Goal: Information Seeking & Learning: Find specific fact

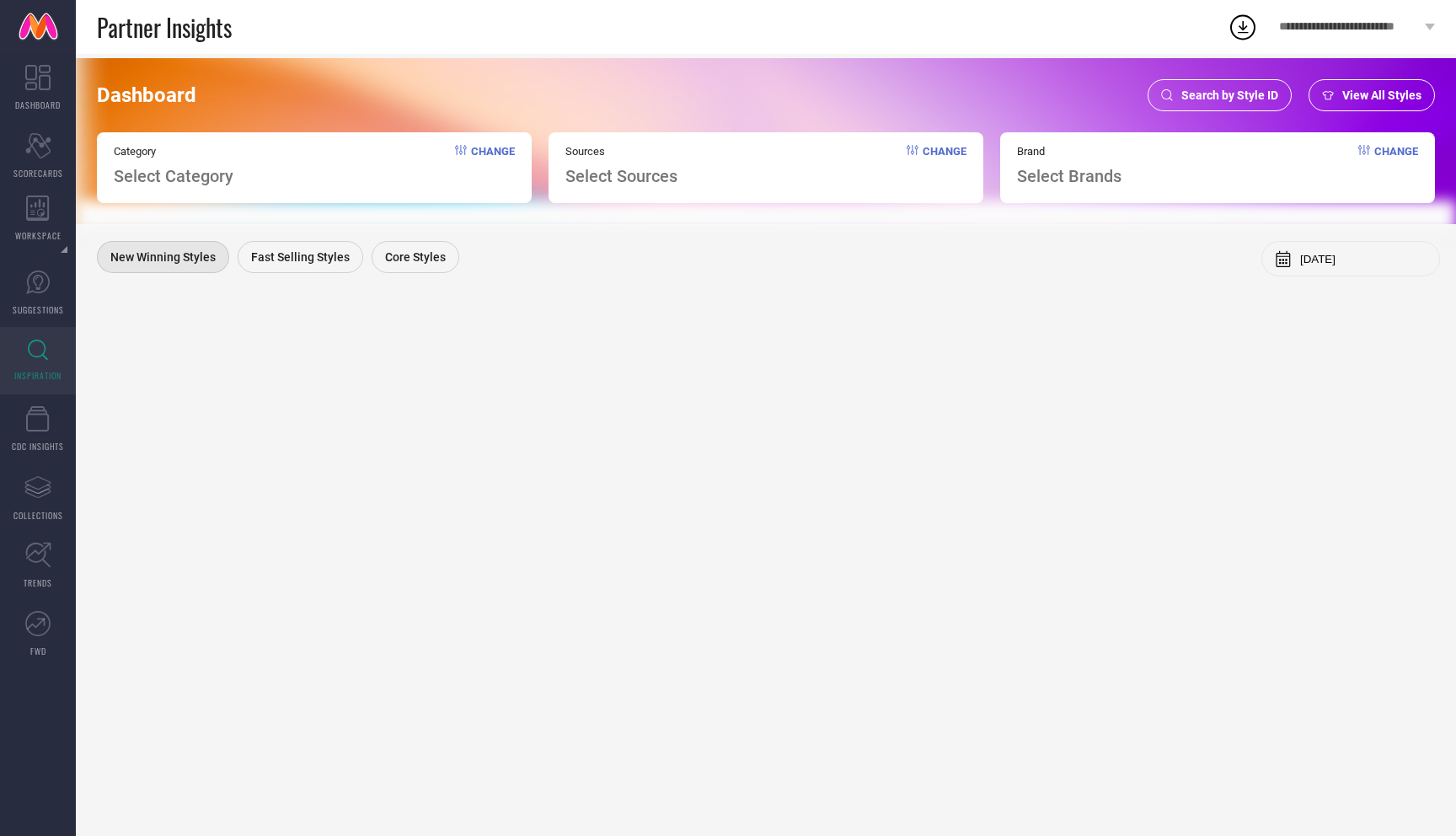
click at [1195, 104] on div "Search by Style ID" at bounding box center [1219, 96] width 144 height 32
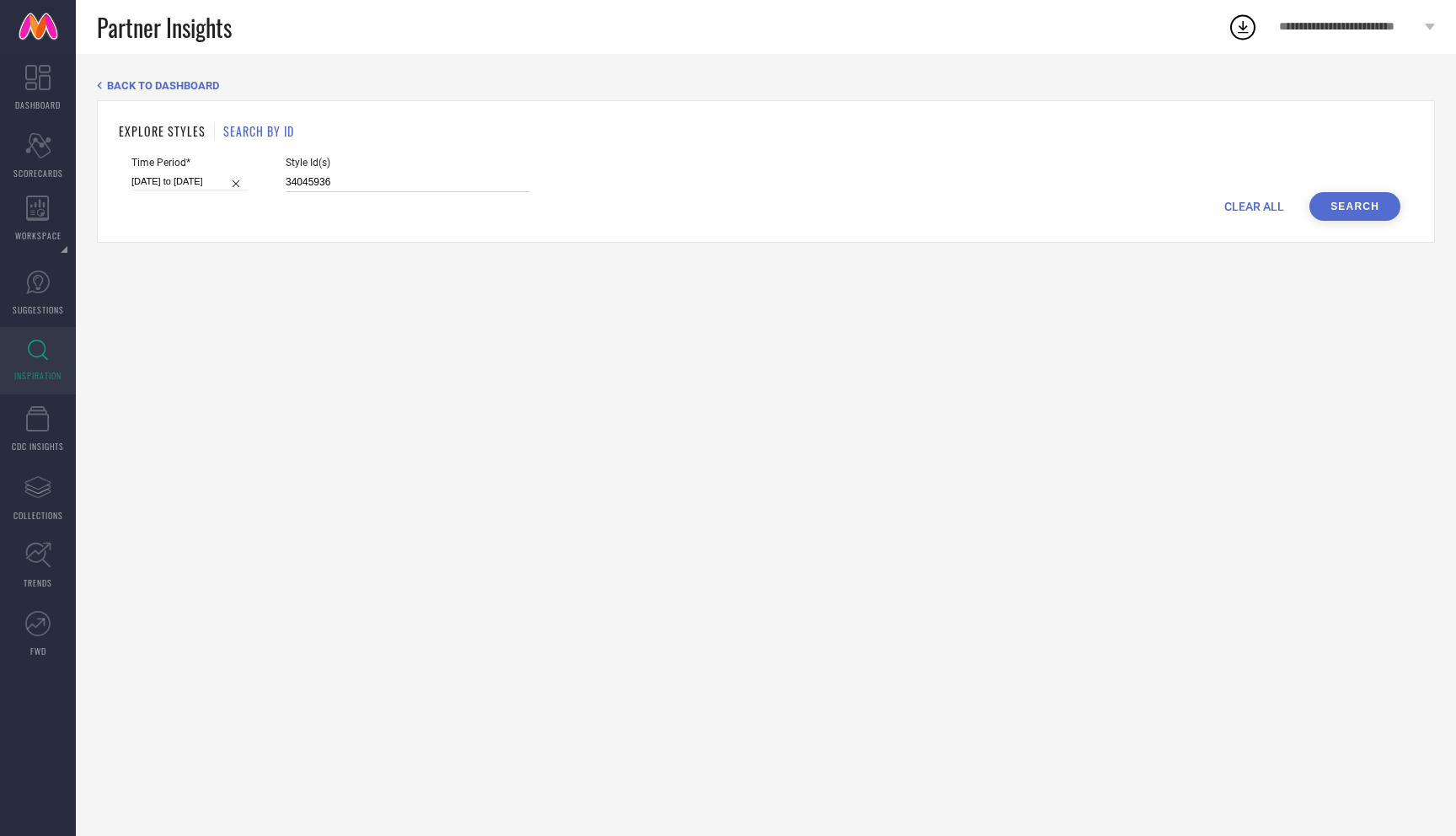
drag, startPoint x: 323, startPoint y: 184, endPoint x: 224, endPoint y: 184, distance: 99.0
click at [224, 184] on div "Time Period* 09-09-2025 to 15-09-2025 Style Id(s) 34045936" at bounding box center [765, 174] width 1269 height 36
paste input "47"
click at [1337, 204] on button "Search" at bounding box center [1354, 206] width 91 height 29
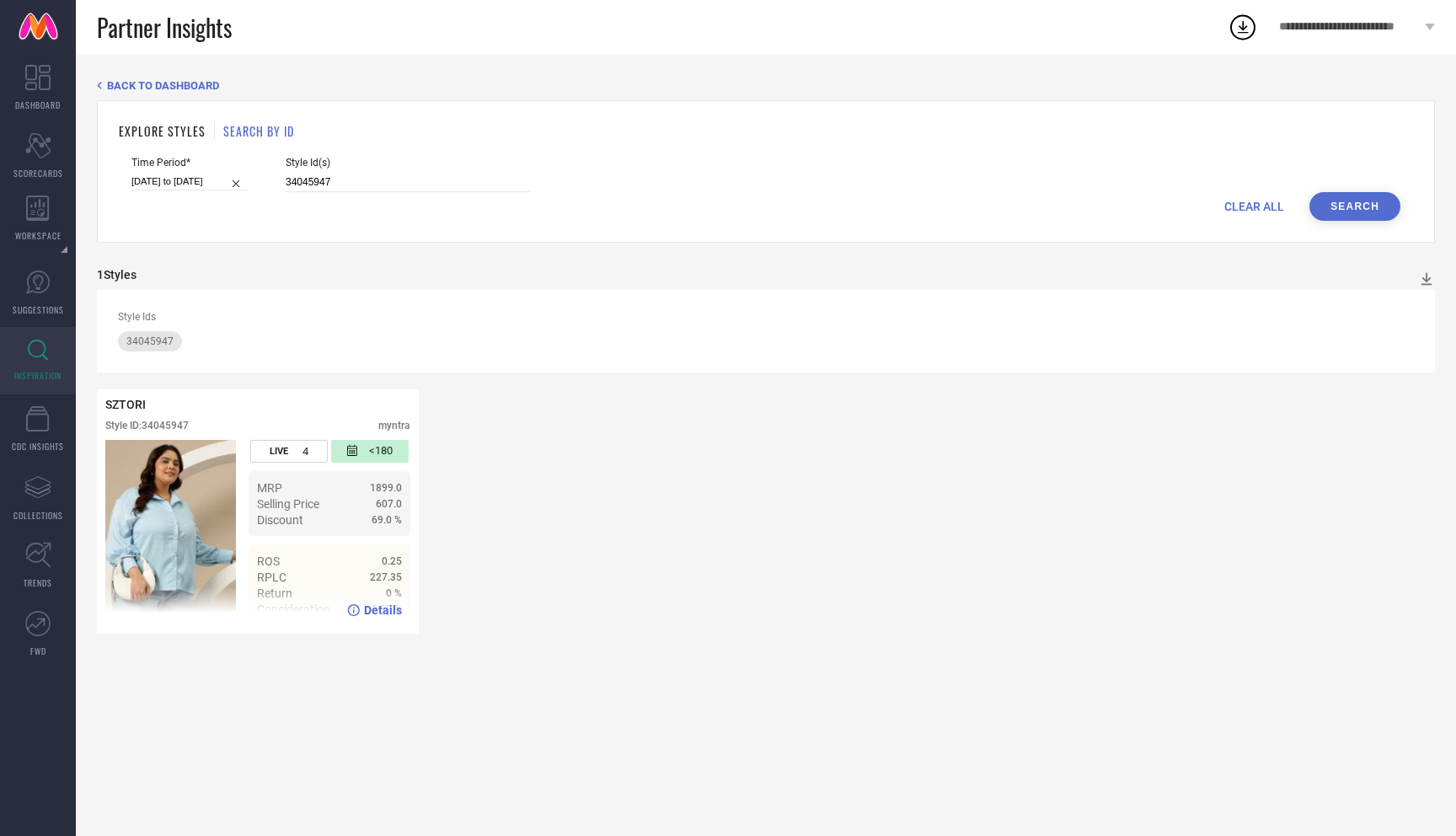
click at [356, 606] on icon at bounding box center [353, 610] width 13 height 12
drag, startPoint x: 327, startPoint y: 183, endPoint x: 167, endPoint y: 178, distance: 160.1
click at [167, 178] on div "Time Period* 09-09-2025 to 15-09-2025 Style Id(s) 34045947" at bounding box center [765, 174] width 1269 height 36
paste input "36"
click at [1366, 212] on button "Search" at bounding box center [1354, 206] width 91 height 29
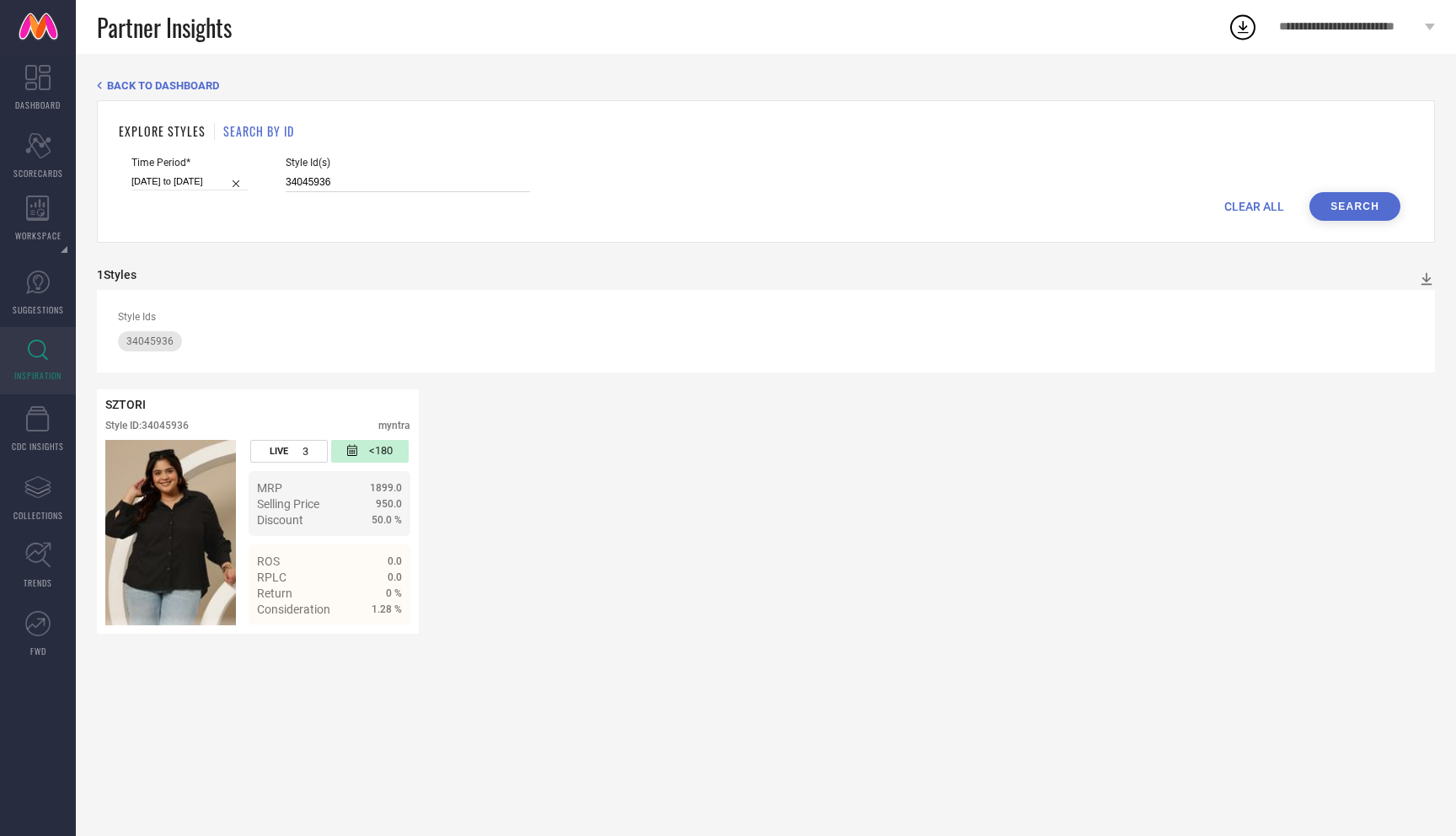
drag, startPoint x: 321, startPoint y: 184, endPoint x: 142, endPoint y: 181, distance: 179.0
click at [142, 182] on div "Time Period* 09-09-2025 to 15-09-2025 Style Id(s) 34045936" at bounding box center [765, 174] width 1269 height 36
paste input "42"
click at [1336, 202] on button "Search" at bounding box center [1354, 206] width 91 height 29
drag, startPoint x: 330, startPoint y: 182, endPoint x: 179, endPoint y: 182, distance: 151.0
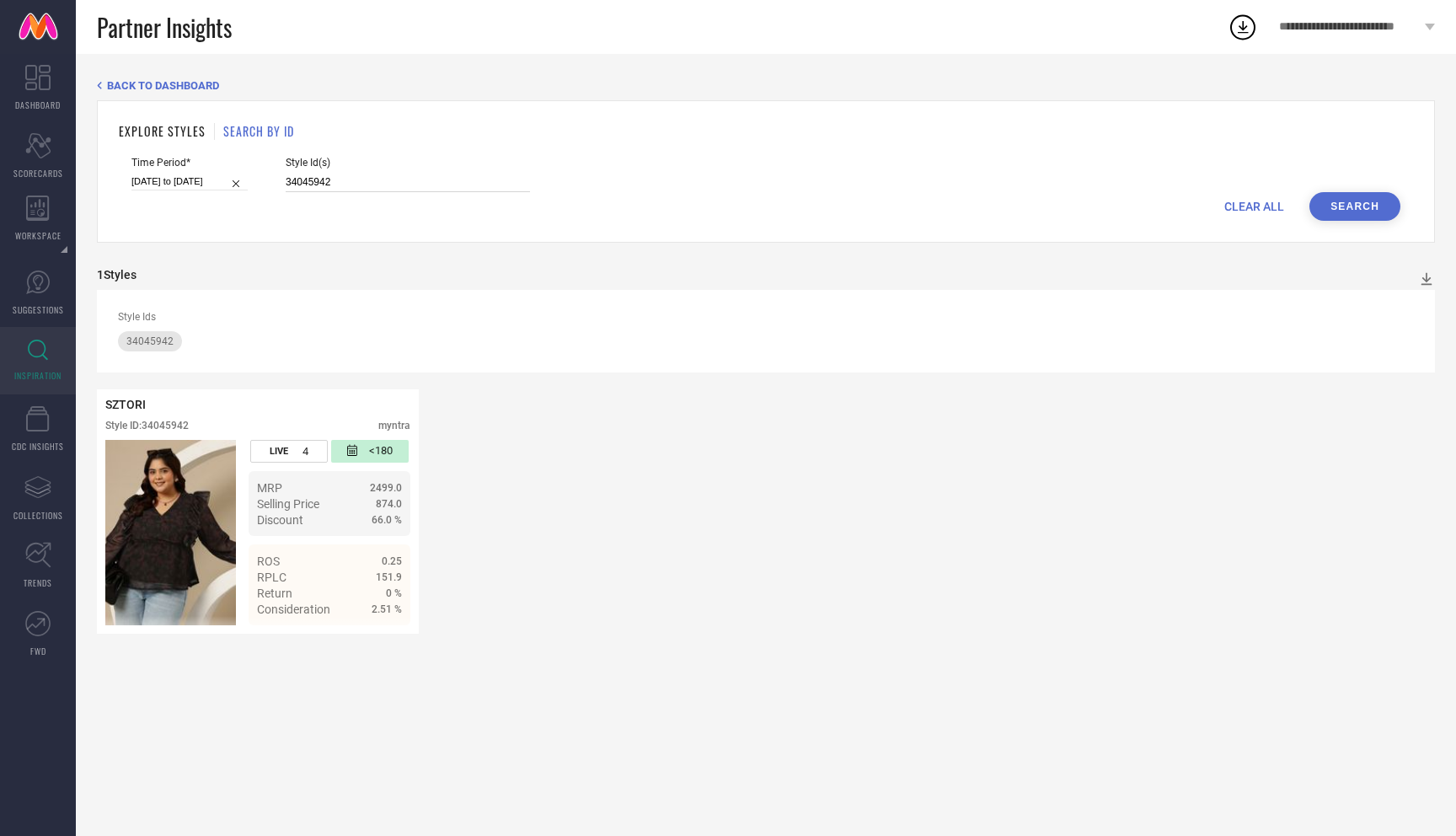
click at [179, 182] on div "Time Period* 09-09-2025 to 15-09-2025 Style Id(s) 34045942" at bounding box center [765, 174] width 1269 height 36
paste input "3170210"
click at [1359, 212] on button "Search" at bounding box center [1354, 206] width 91 height 29
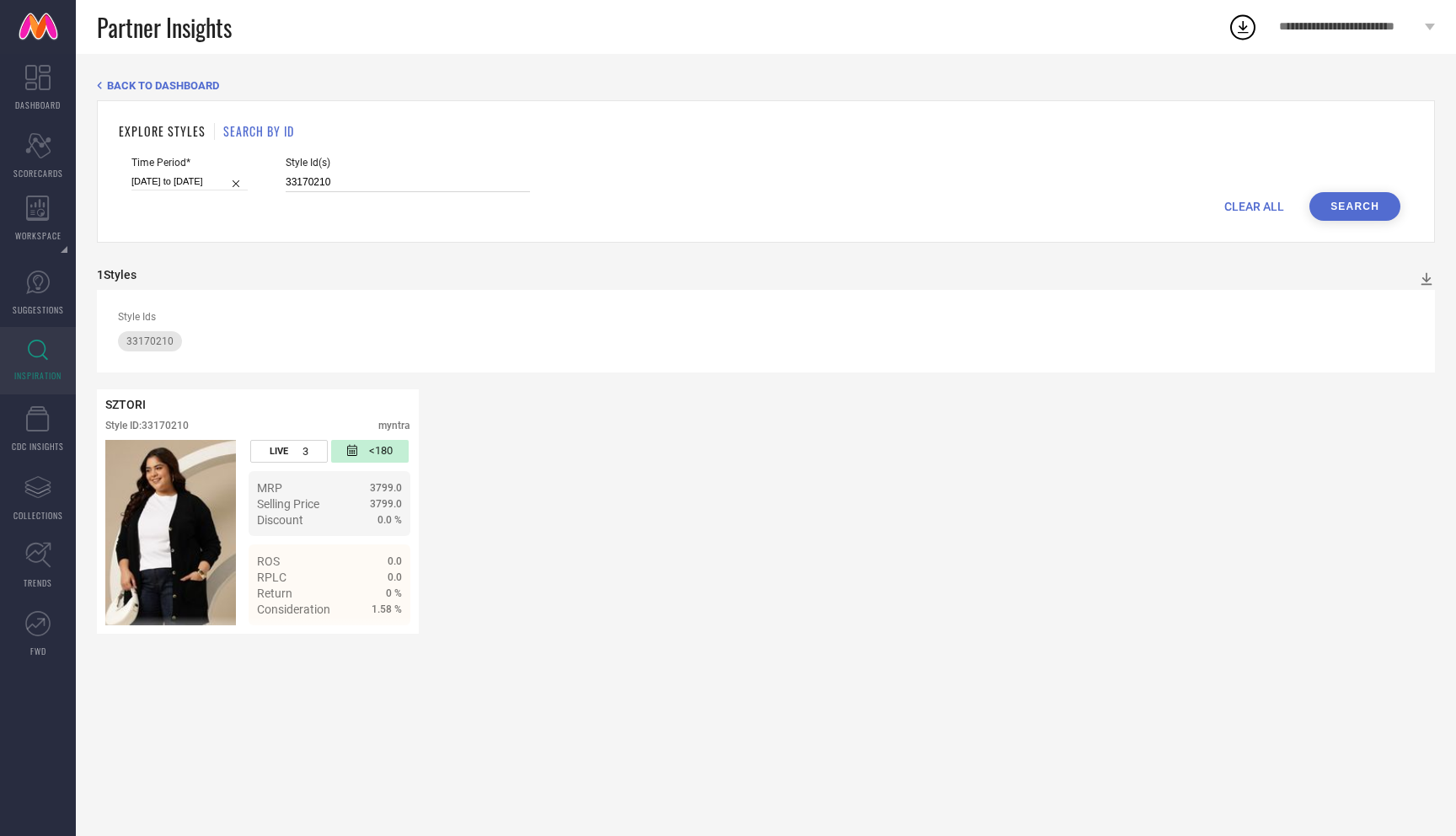
drag, startPoint x: 321, startPoint y: 173, endPoint x: 240, endPoint y: 171, distance: 81.0
click at [240, 171] on div "Time Period* 09-09-2025 to 15-09-2025 Style Id(s) 33170210" at bounding box center [765, 174] width 1269 height 36
drag, startPoint x: 324, startPoint y: 189, endPoint x: 218, endPoint y: 189, distance: 106.0
click at [218, 189] on div "Time Period* 09-09-2025 to 15-09-2025 Style Id(s) 33170210" at bounding box center [765, 174] width 1269 height 36
drag, startPoint x: 324, startPoint y: 179, endPoint x: 123, endPoint y: 173, distance: 201.1
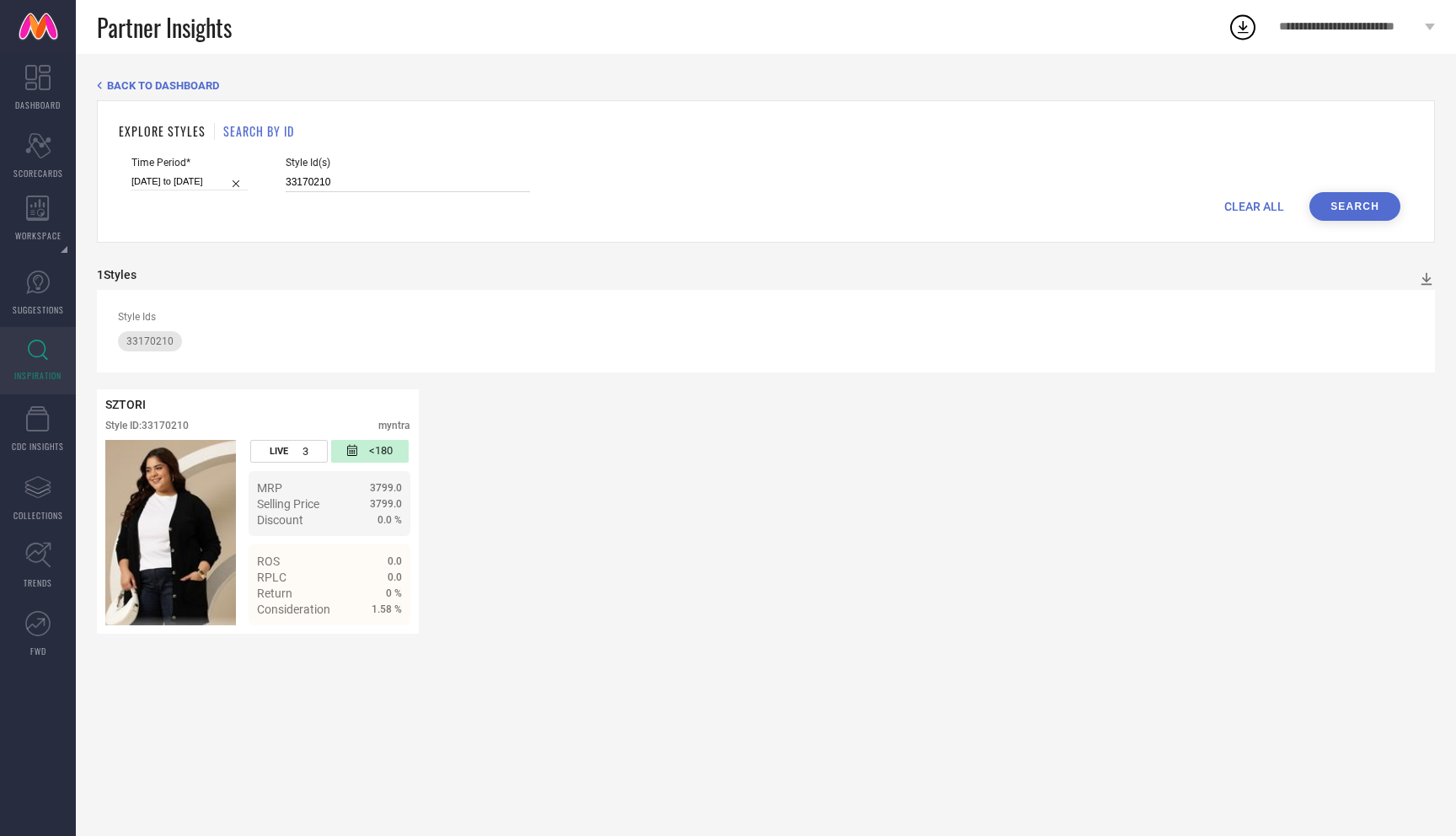
click at [124, 173] on form "Time Period* 09-09-2025 to 15-09-2025 Style Id(s) 33170210 CLEAR ALL Search" at bounding box center [765, 188] width 1295 height 64
paste input "797001"
click at [1353, 195] on button "Search" at bounding box center [1354, 206] width 91 height 29
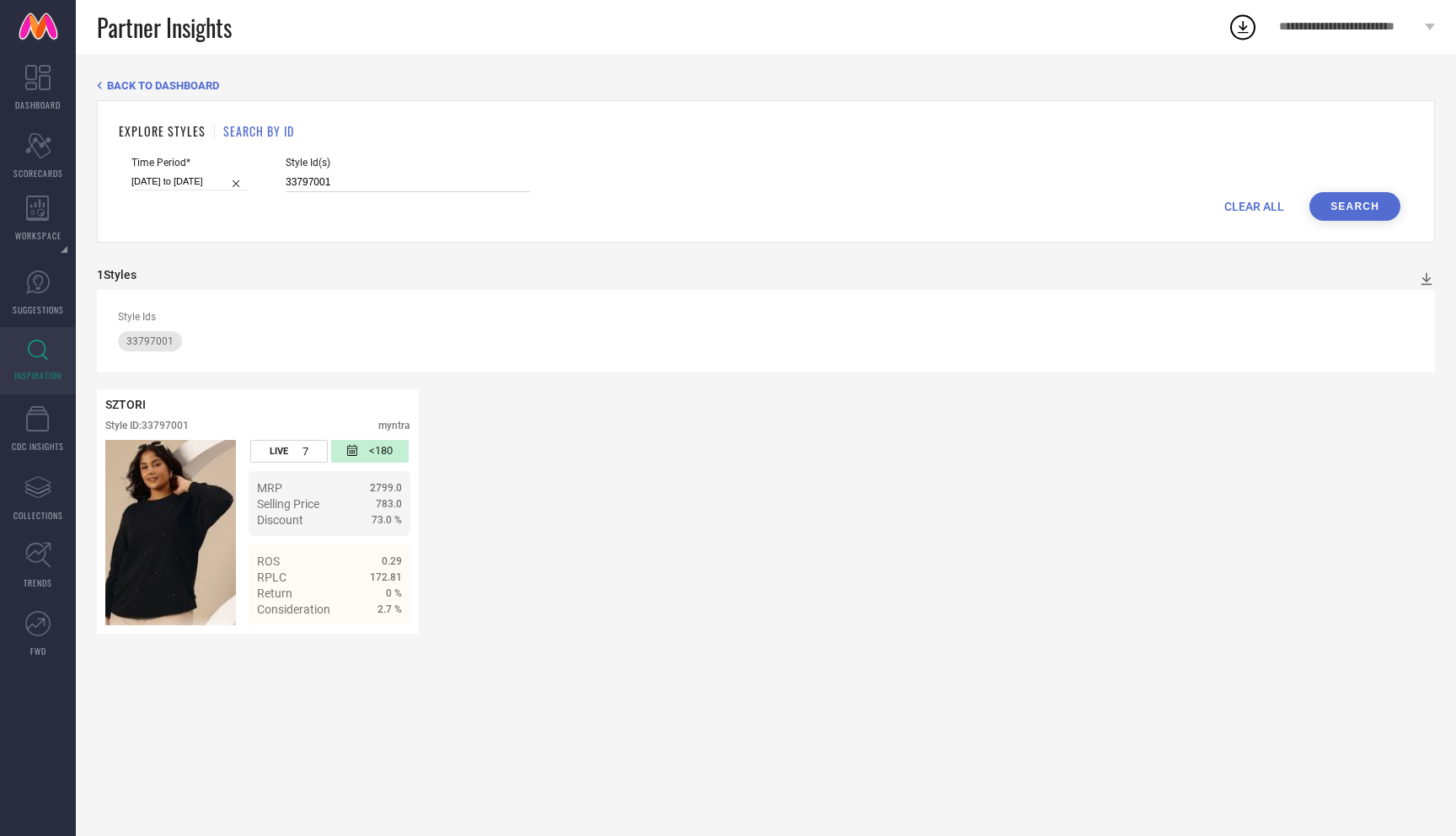
drag, startPoint x: 337, startPoint y: 188, endPoint x: 151, endPoint y: 168, distance: 187.1
click at [151, 168] on div "Time Period* 09-09-2025 to 15-09-2025 Style Id(s) 33797001" at bounding box center [765, 174] width 1269 height 36
paste input "246645"
click at [1345, 179] on div "Time Period* 09-09-2025 to 15-09-2025 Style Id(s) 32466451" at bounding box center [765, 174] width 1269 height 36
click at [1338, 198] on button "Search" at bounding box center [1354, 206] width 91 height 29
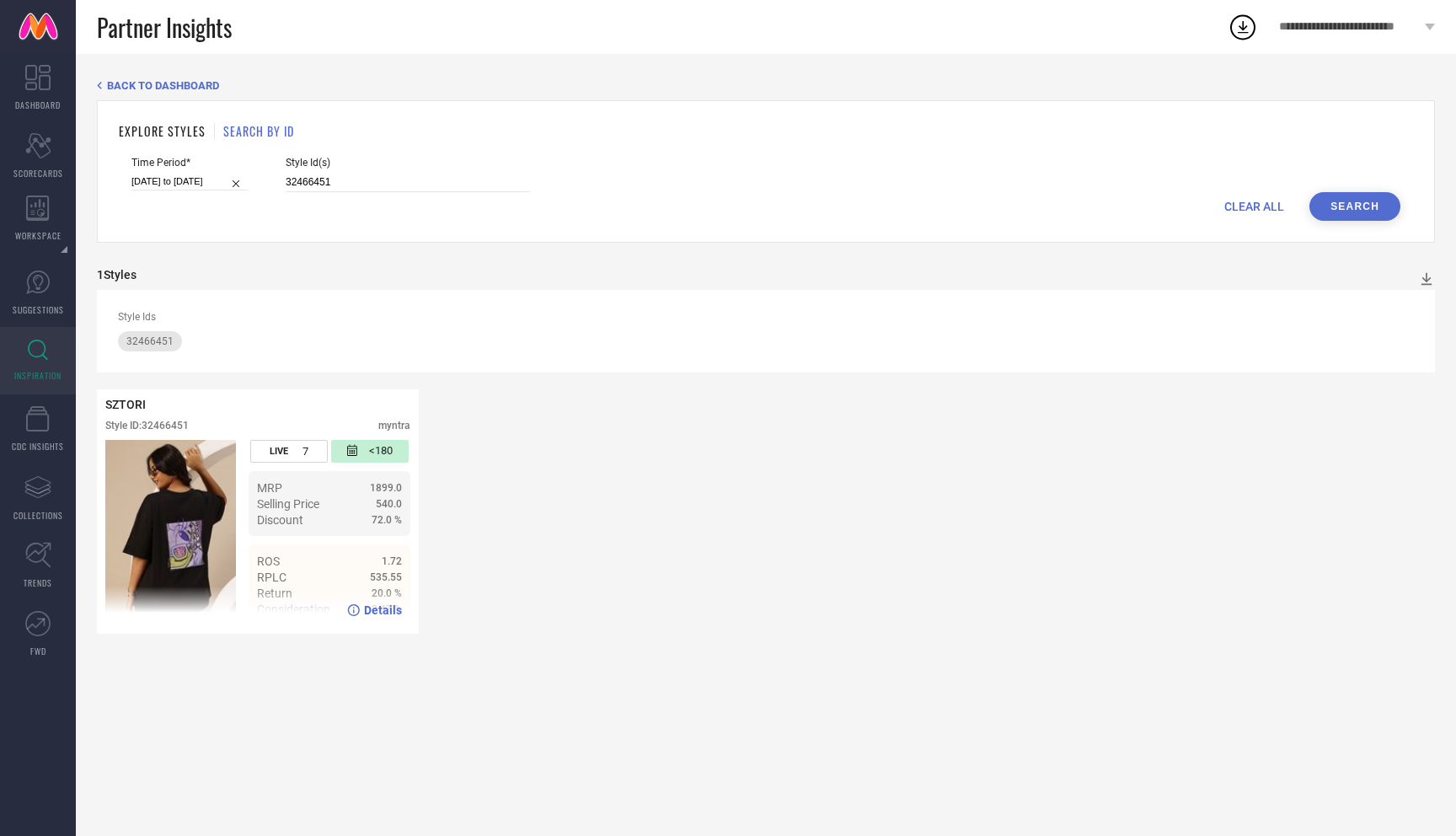
click at [369, 604] on span "Details" at bounding box center [383, 610] width 38 height 14
click at [378, 604] on span "Details" at bounding box center [383, 610] width 38 height 14
drag, startPoint x: 329, startPoint y: 184, endPoint x: 120, endPoint y: 178, distance: 209.1
click at [119, 178] on form "Time Period* 09-09-2025 to 15-09-2025 Style Id(s) 32466451 CLEAR ALL Search" at bounding box center [765, 188] width 1295 height 64
paste input "3797104"
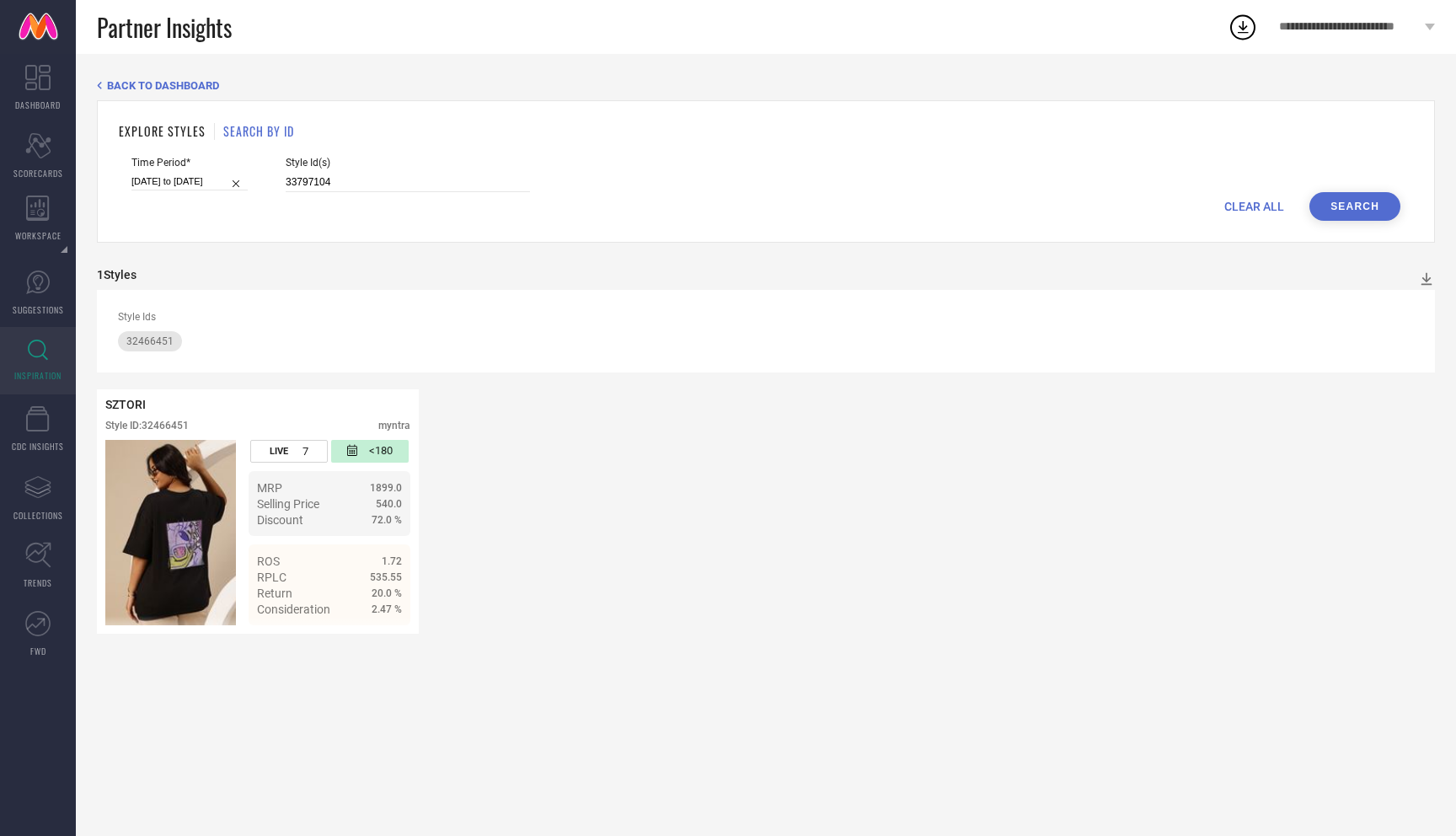
click at [1350, 212] on button "Search" at bounding box center [1354, 206] width 91 height 29
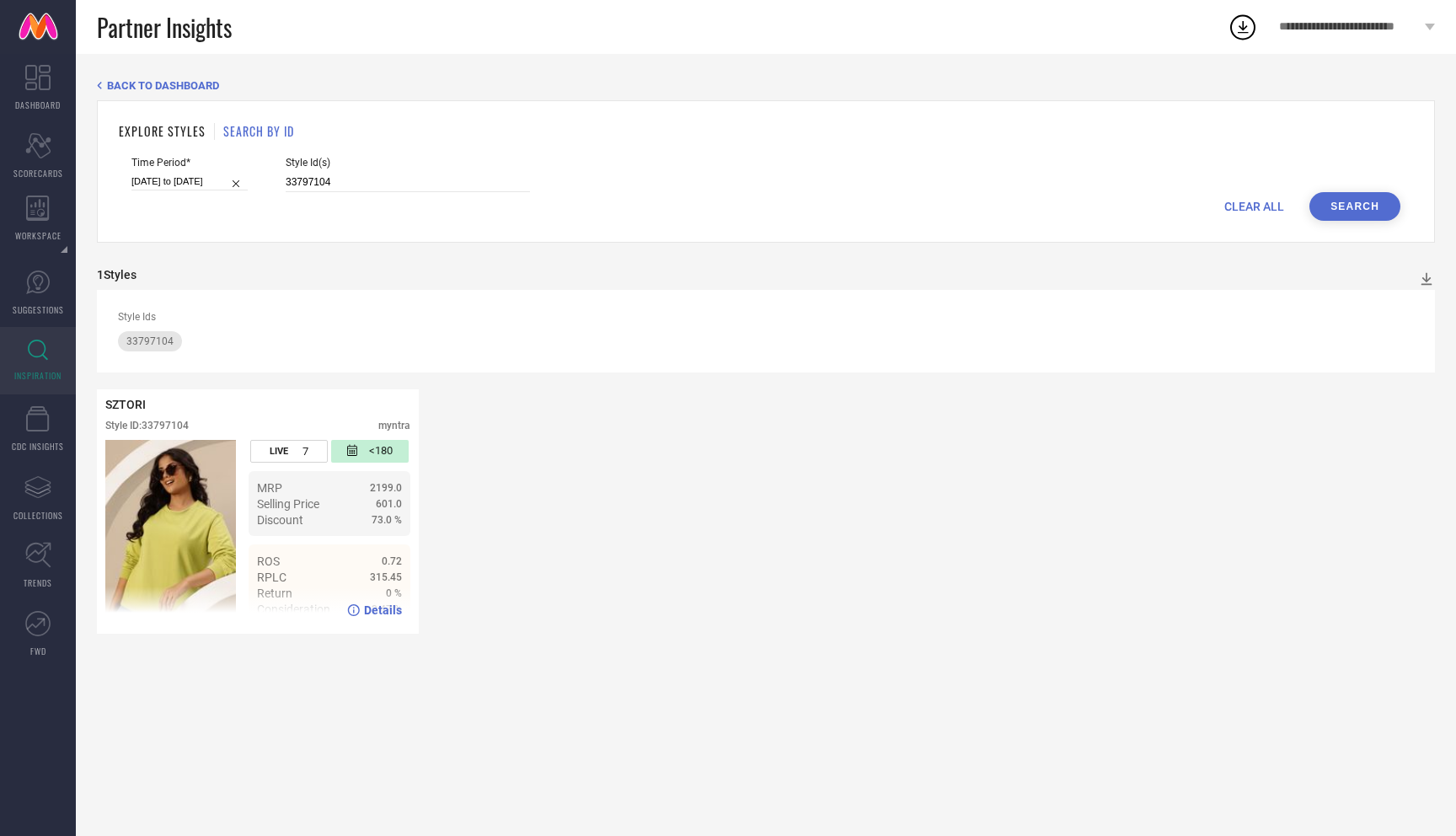
click at [378, 610] on span "Details" at bounding box center [383, 610] width 38 height 14
click at [363, 607] on div "Details" at bounding box center [374, 610] width 55 height 14
drag, startPoint x: 319, startPoint y: 185, endPoint x: 197, endPoint y: 175, distance: 122.4
click at [197, 175] on div "Time Period* 09-09-2025 to 15-09-2025 Style Id(s) 33797104" at bounding box center [765, 174] width 1269 height 36
paste input "6167429"
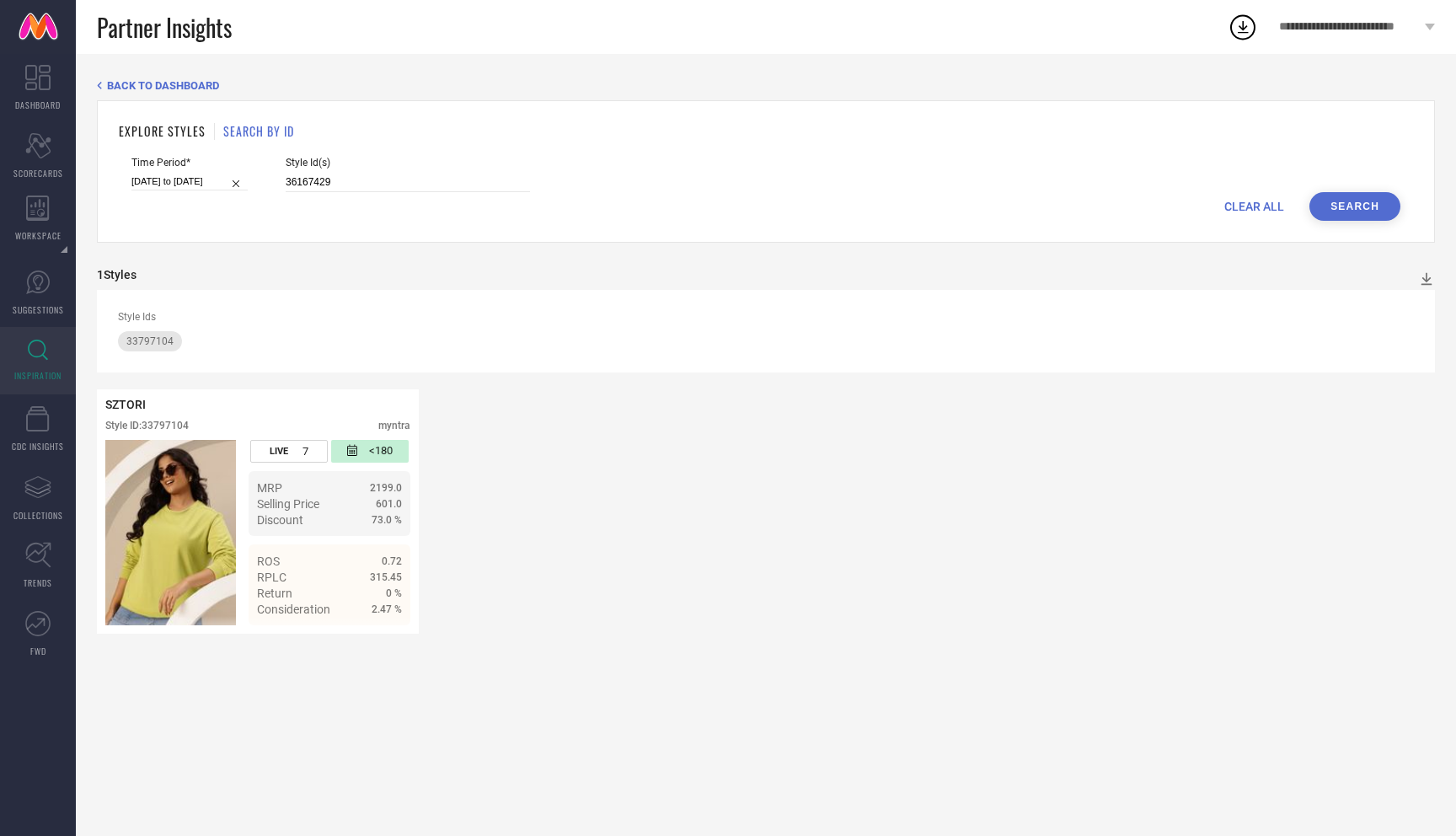
click at [1345, 212] on button "Search" at bounding box center [1354, 206] width 91 height 29
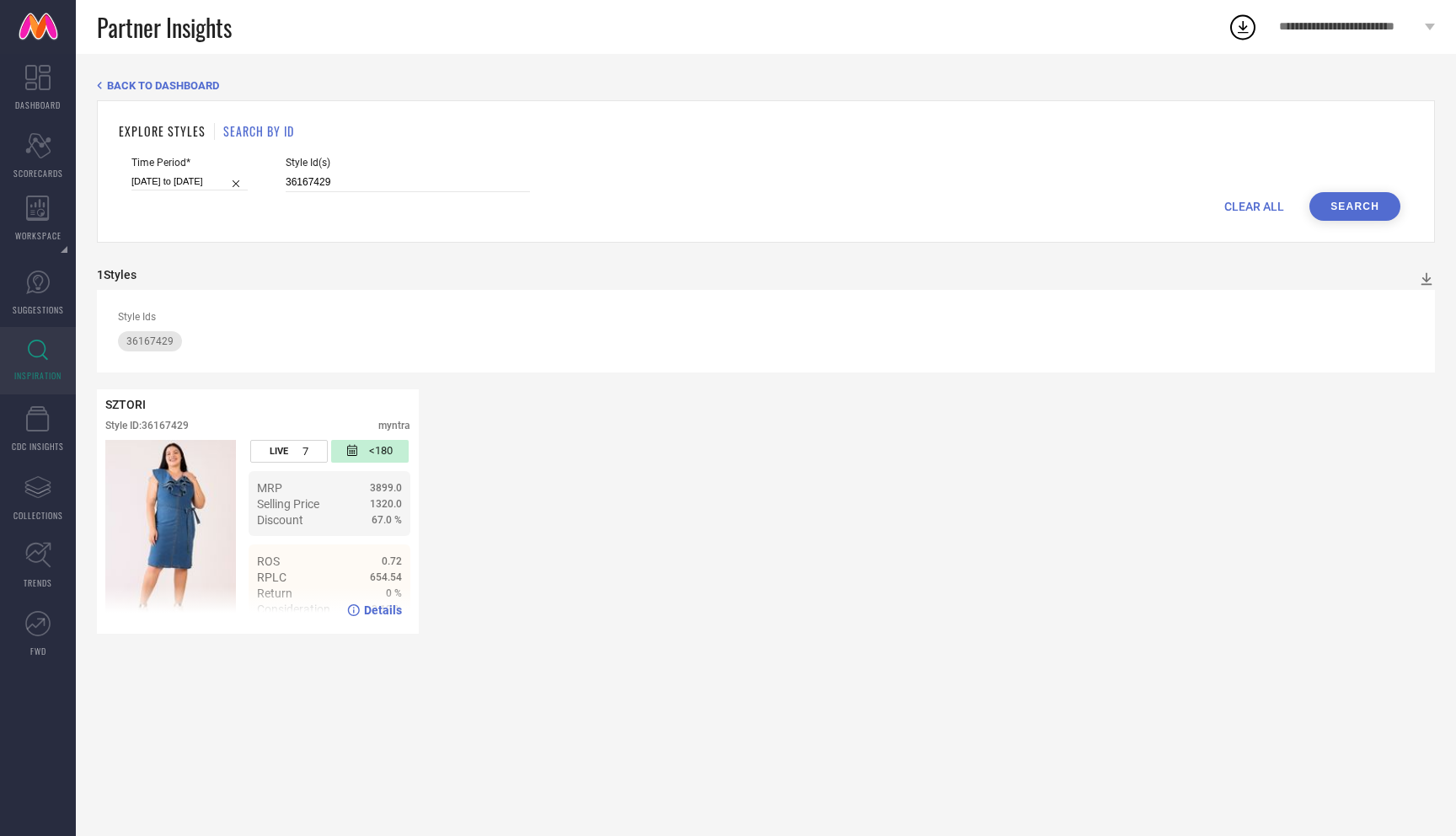
click at [376, 609] on span "Details" at bounding box center [383, 610] width 38 height 14
drag, startPoint x: 332, startPoint y: 184, endPoint x: 123, endPoint y: 179, distance: 209.1
click at [123, 180] on form "Time Period* 09-09-2025 to 15-09-2025 Style Id(s) 36167429 CLEAR ALL Search" at bounding box center [765, 188] width 1295 height 64
paste input "1825342"
click at [1354, 203] on button "Search" at bounding box center [1354, 206] width 91 height 29
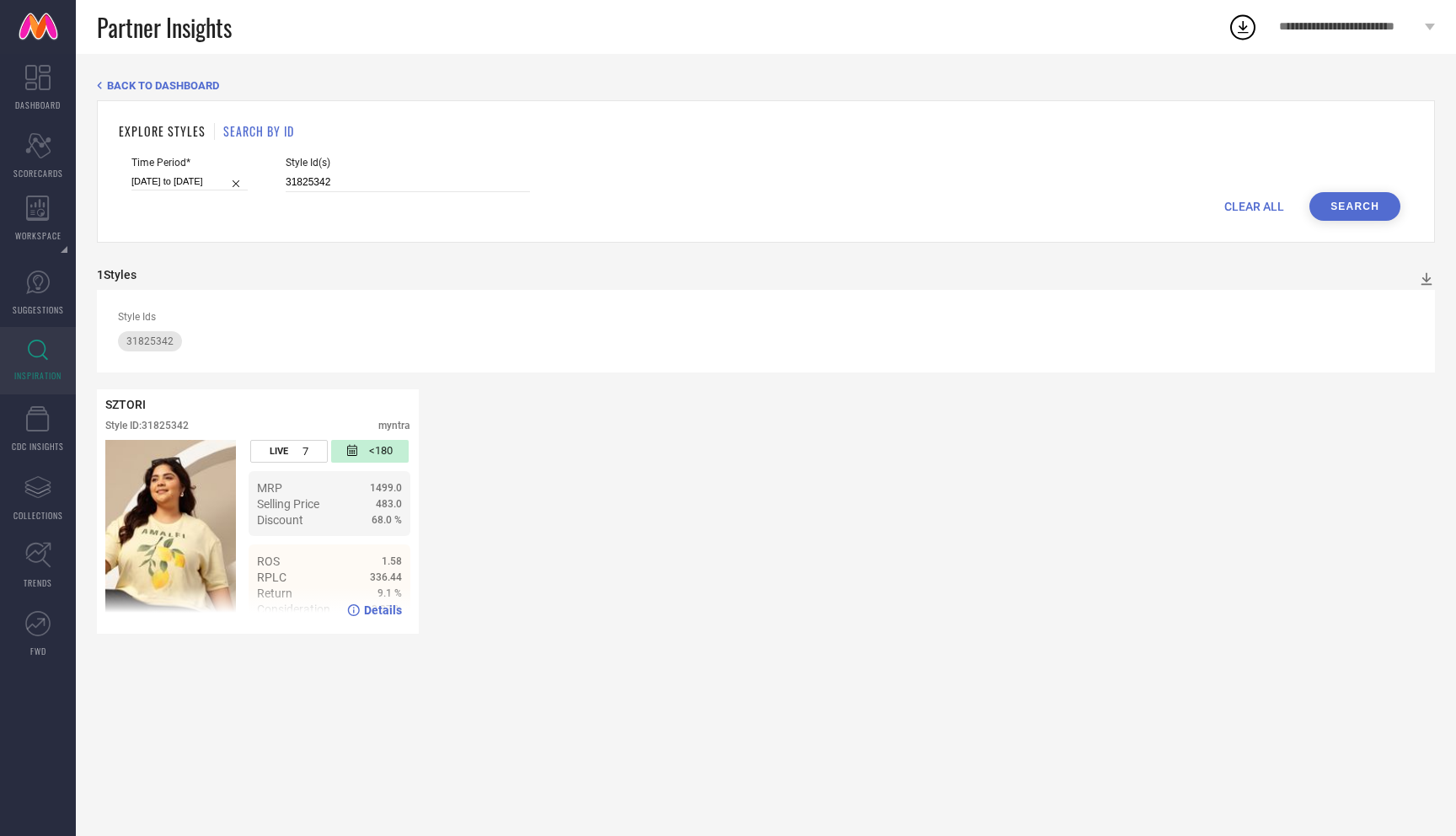
click at [370, 613] on span "Details" at bounding box center [383, 610] width 38 height 14
drag, startPoint x: 342, startPoint y: 182, endPoint x: 135, endPoint y: 173, distance: 207.2
click at [135, 173] on div "Time Period* 09-09-2025 to 15-09-2025 Style Id(s) 31825342" at bounding box center [765, 174] width 1269 height 36
paste input "5869578"
type input "35869578"
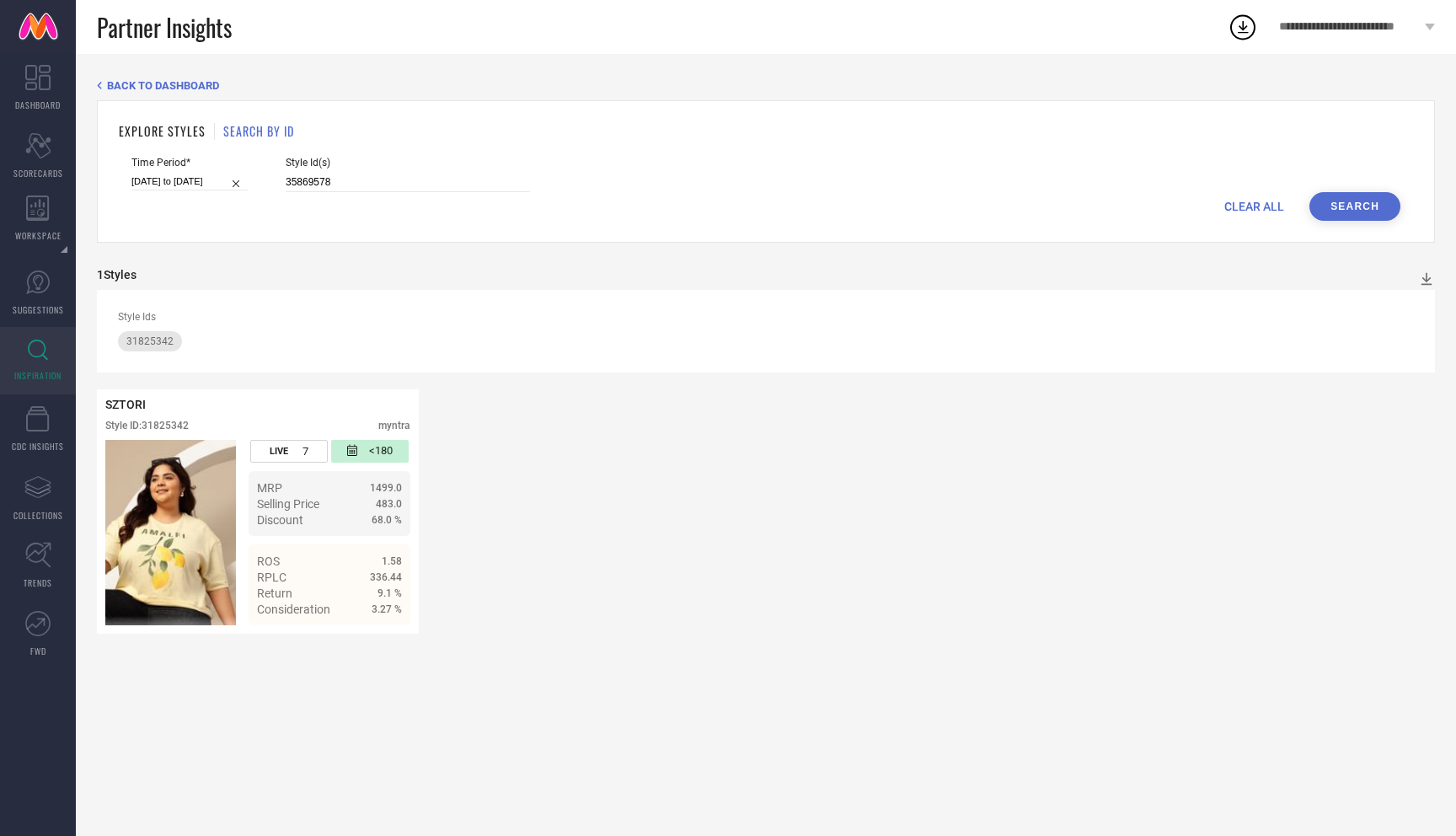
click at [1347, 216] on button "Search" at bounding box center [1354, 206] width 91 height 29
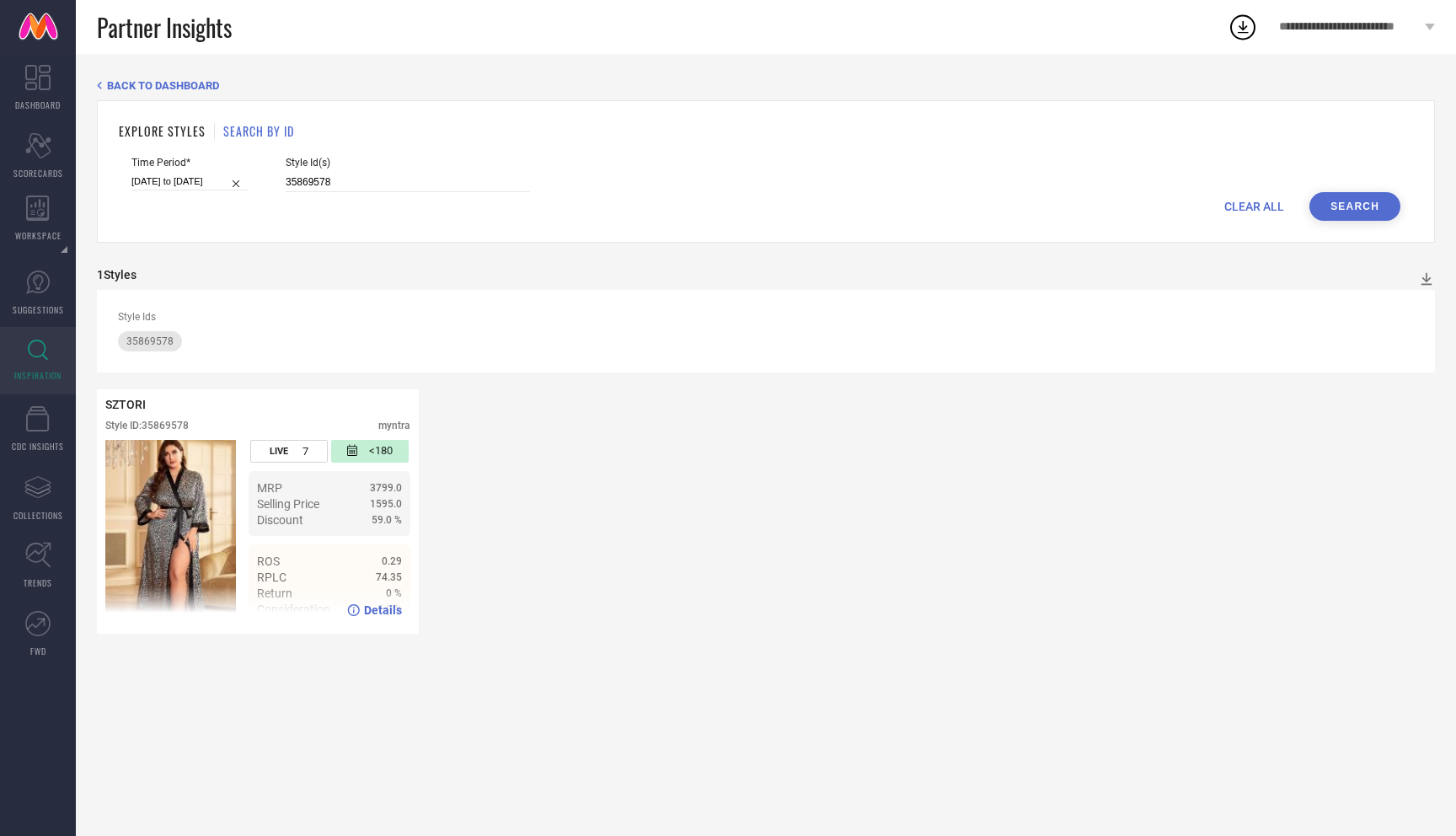
click at [381, 607] on span "Details" at bounding box center [383, 610] width 38 height 14
